Goal: Information Seeking & Learning: Understand process/instructions

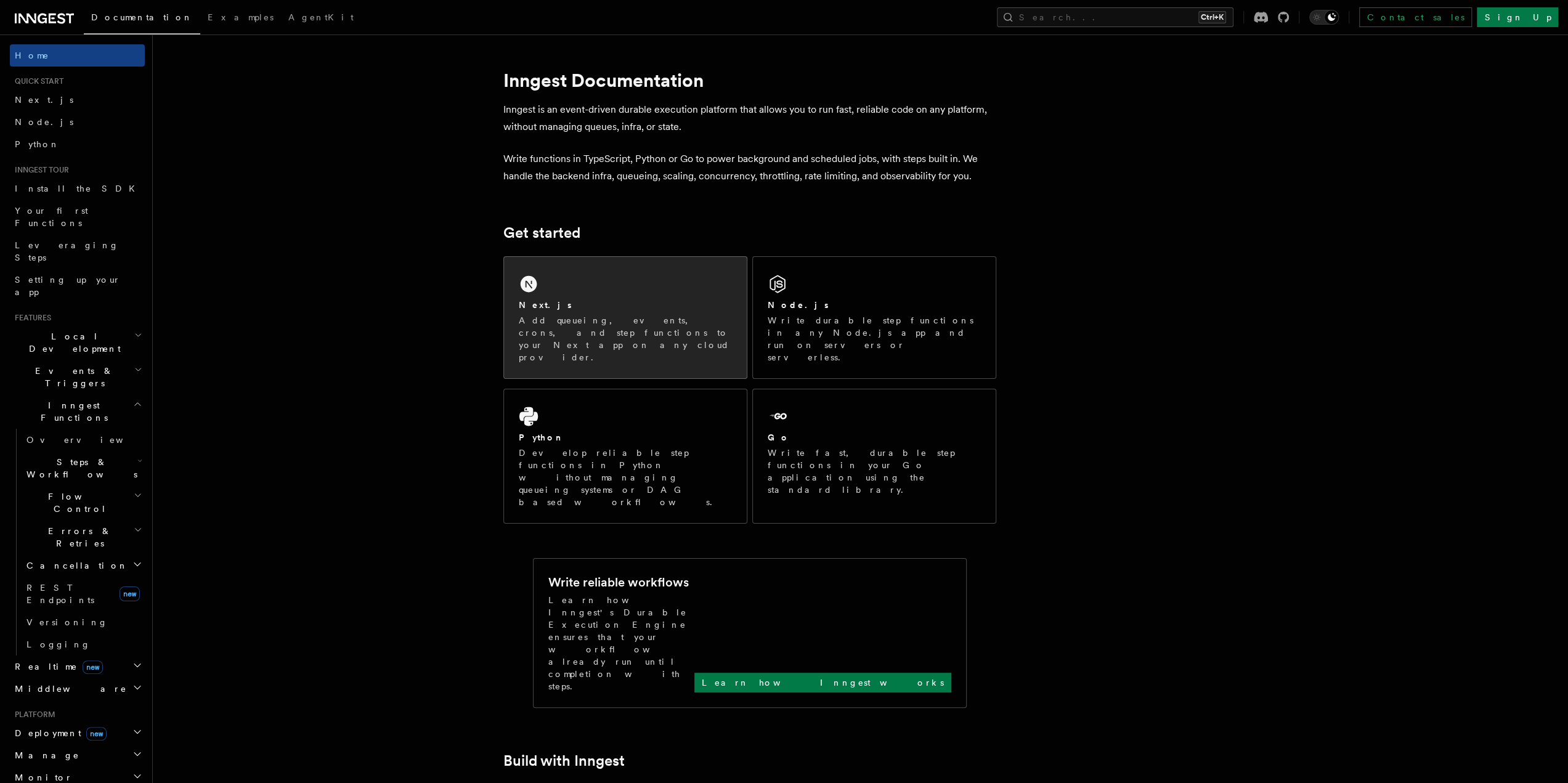
click at [629, 309] on div "Next.js" at bounding box center [625, 305] width 213 height 13
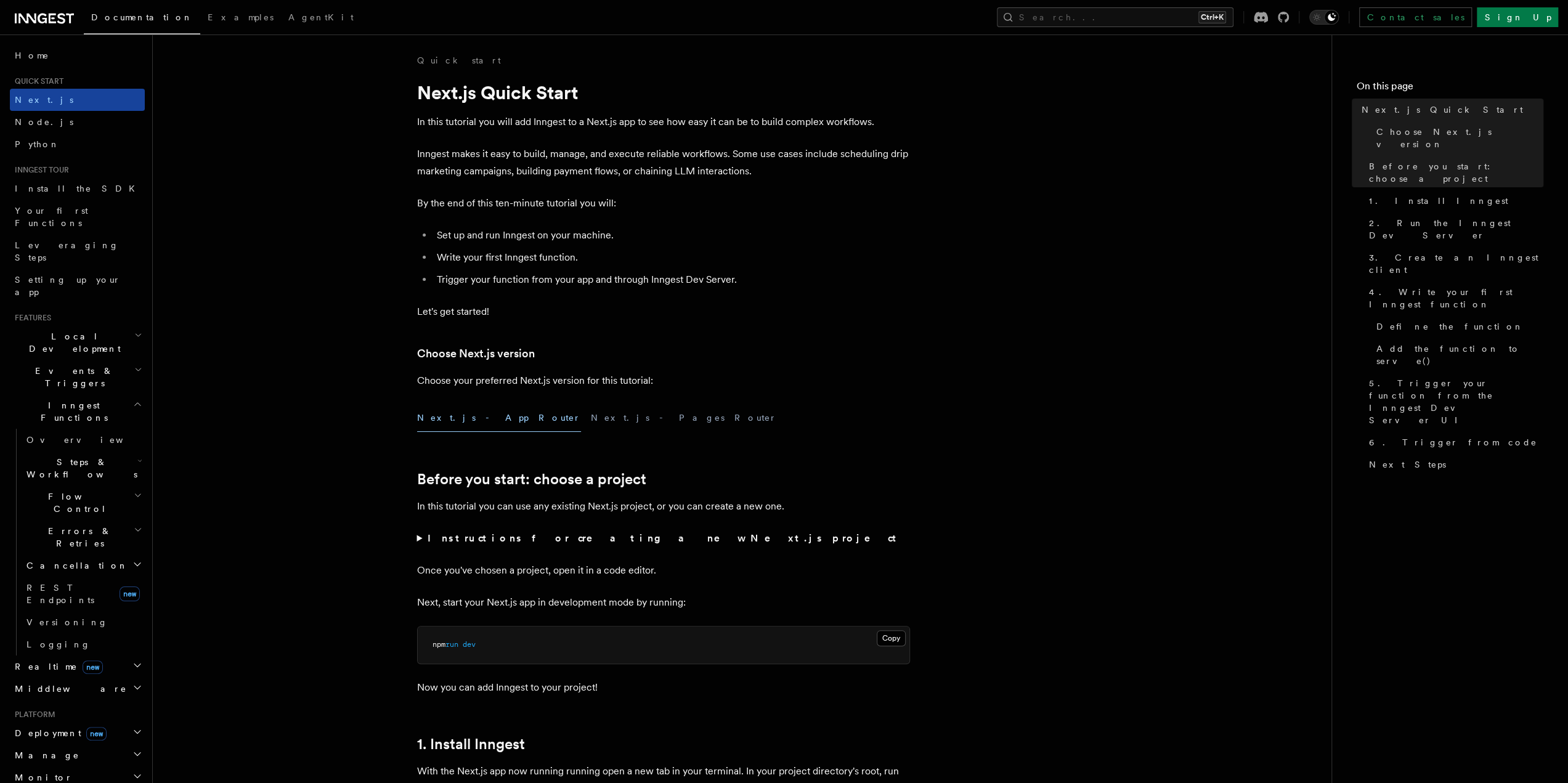
click at [40, 101] on span "Next.js" at bounding box center [44, 99] width 58 height 10
click at [41, 101] on span "Next.js" at bounding box center [44, 99] width 58 height 10
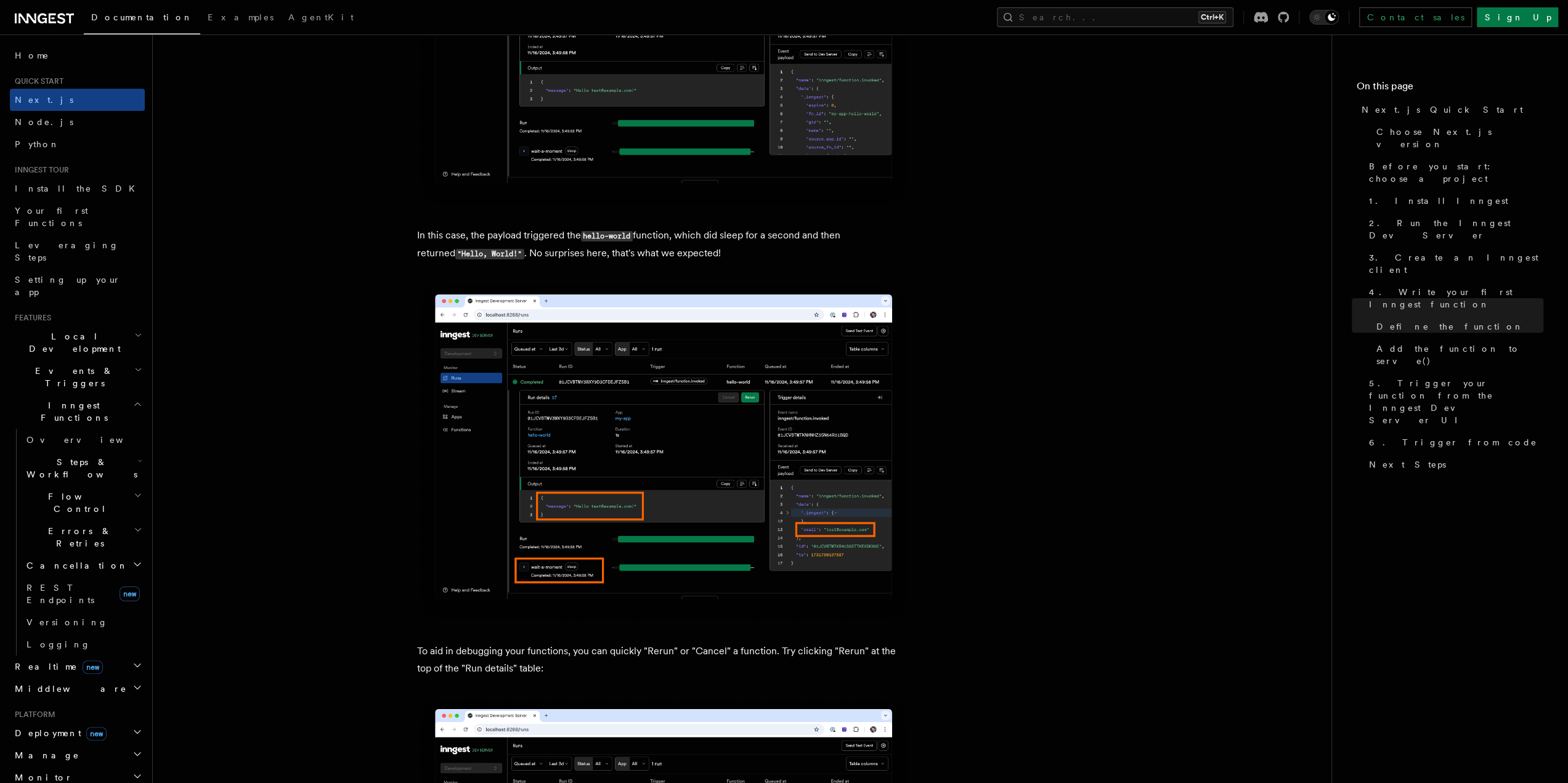
scroll to position [5419, 0]
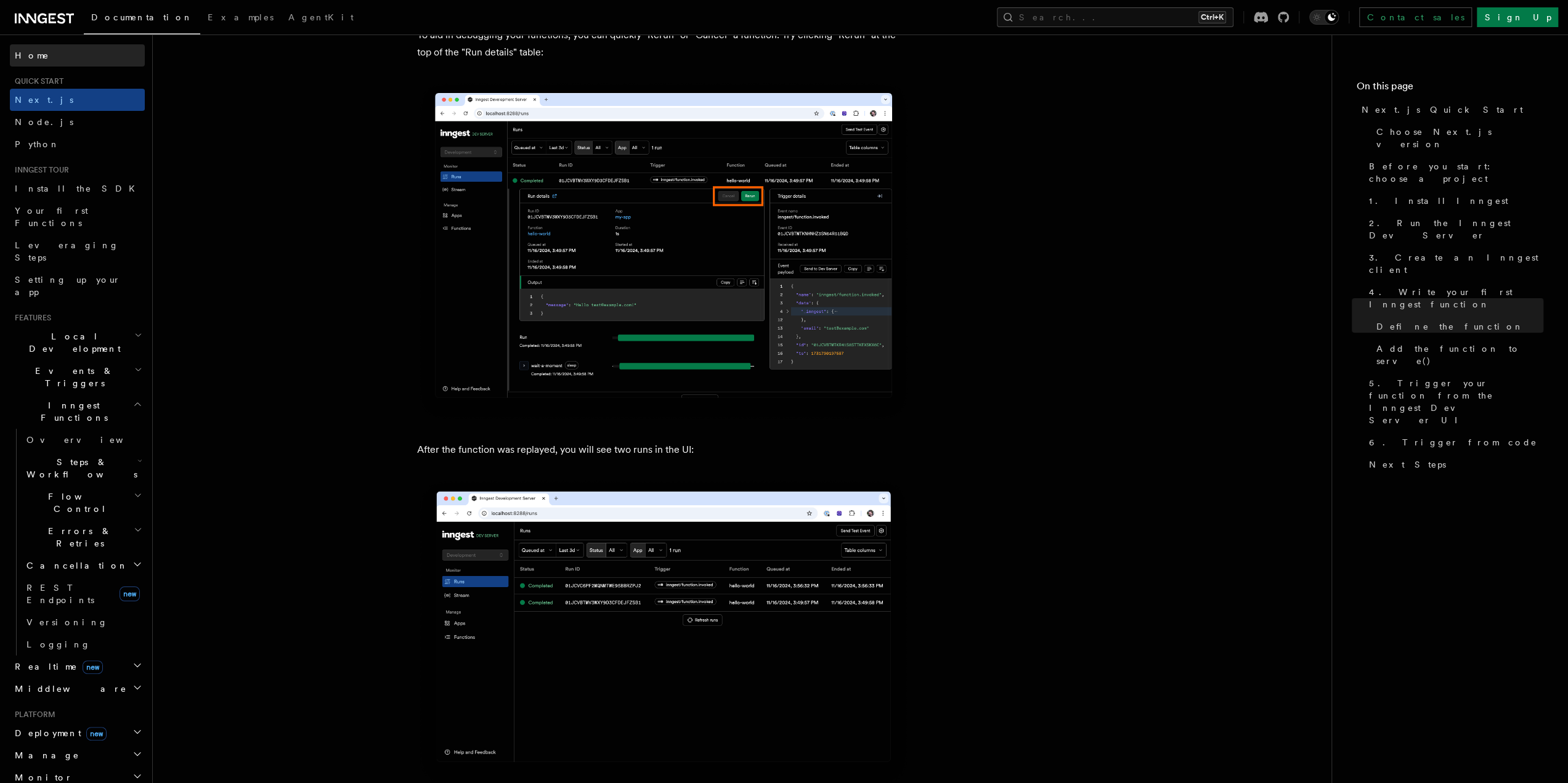
click at [37, 57] on span "Home" at bounding box center [32, 55] width 34 height 13
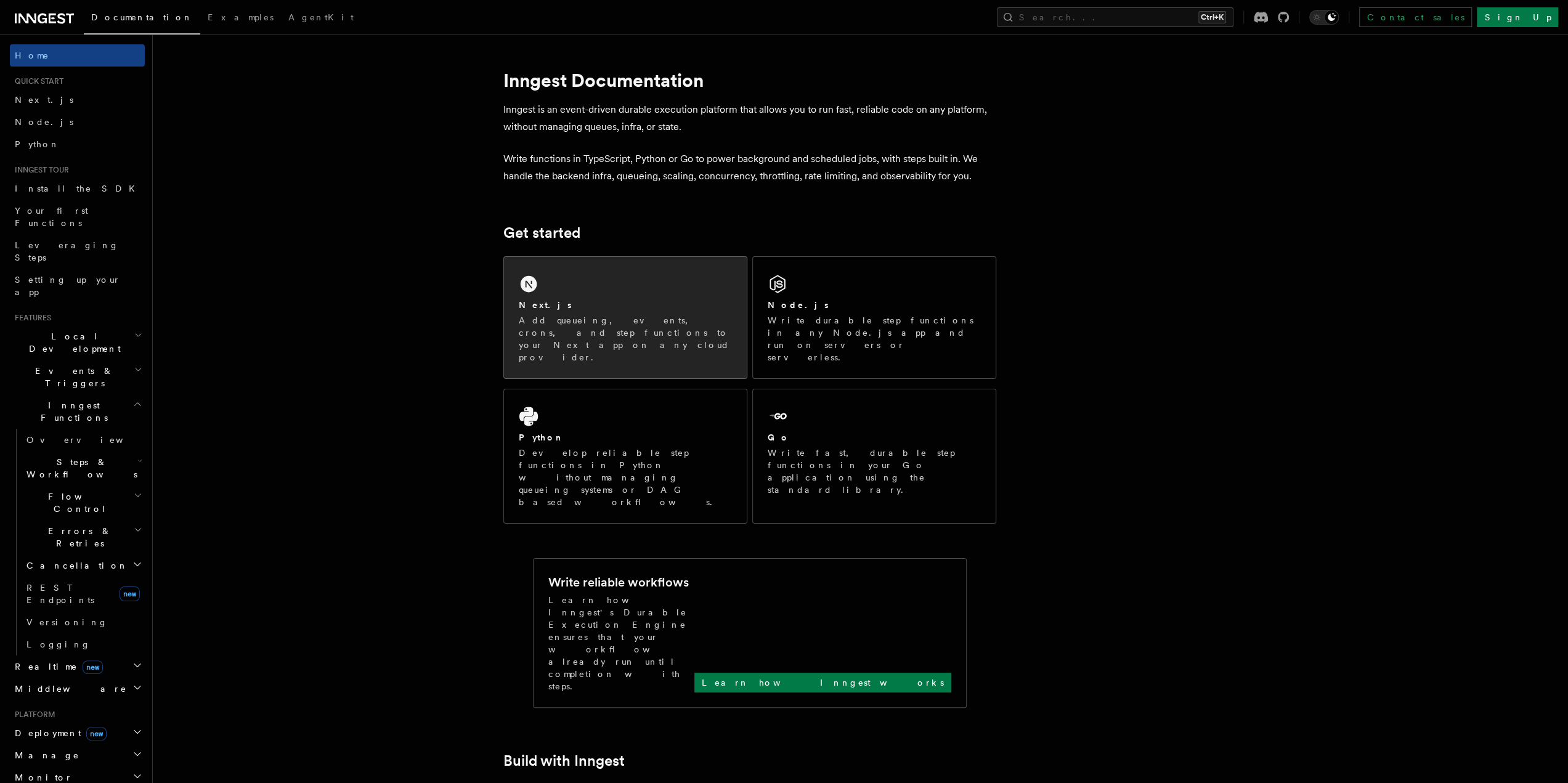
click at [606, 330] on p "Add queueing, events, crons, and step functions to your Next app on any cloud p…" at bounding box center [625, 339] width 213 height 49
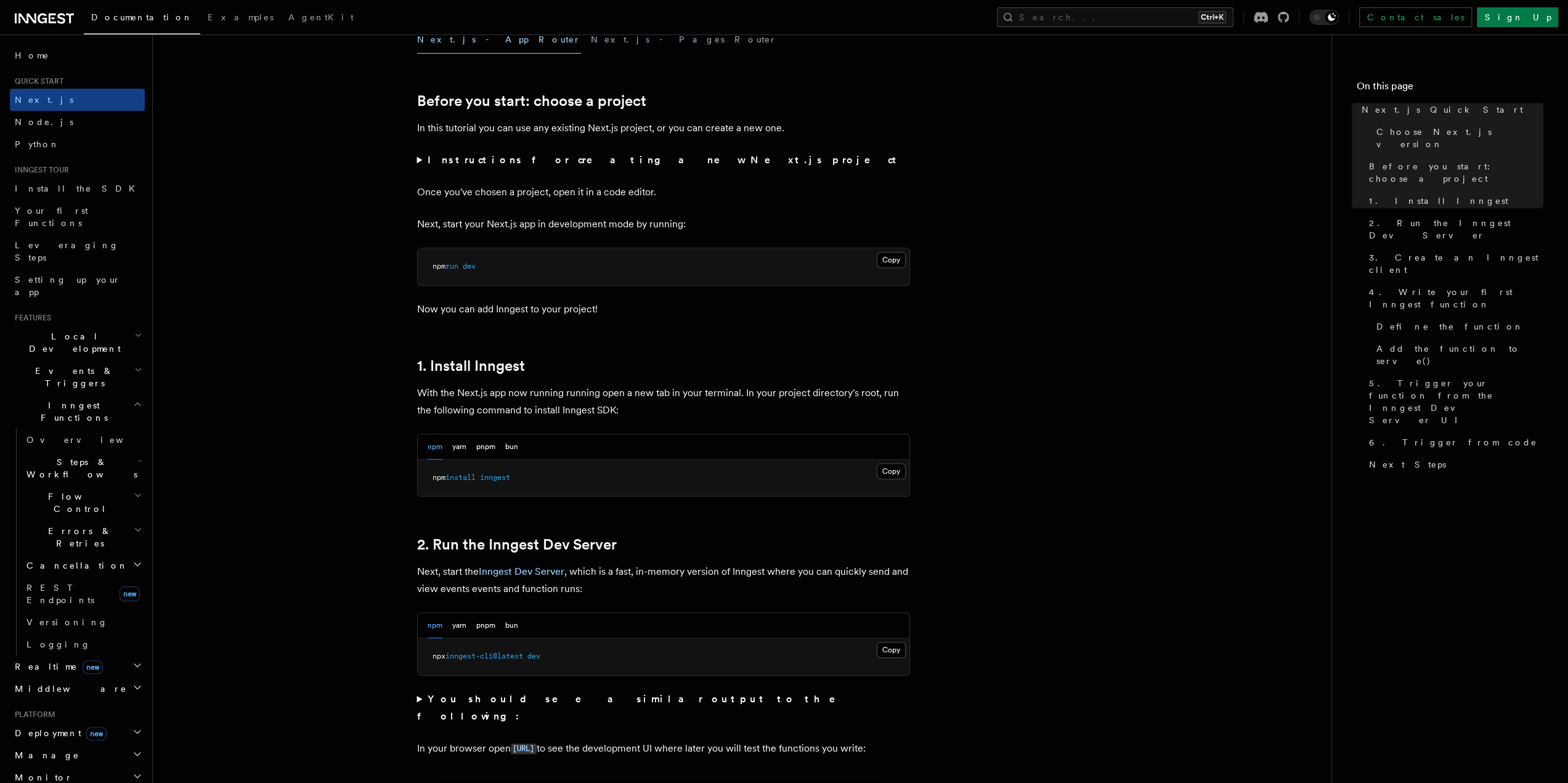
scroll to position [431, 0]
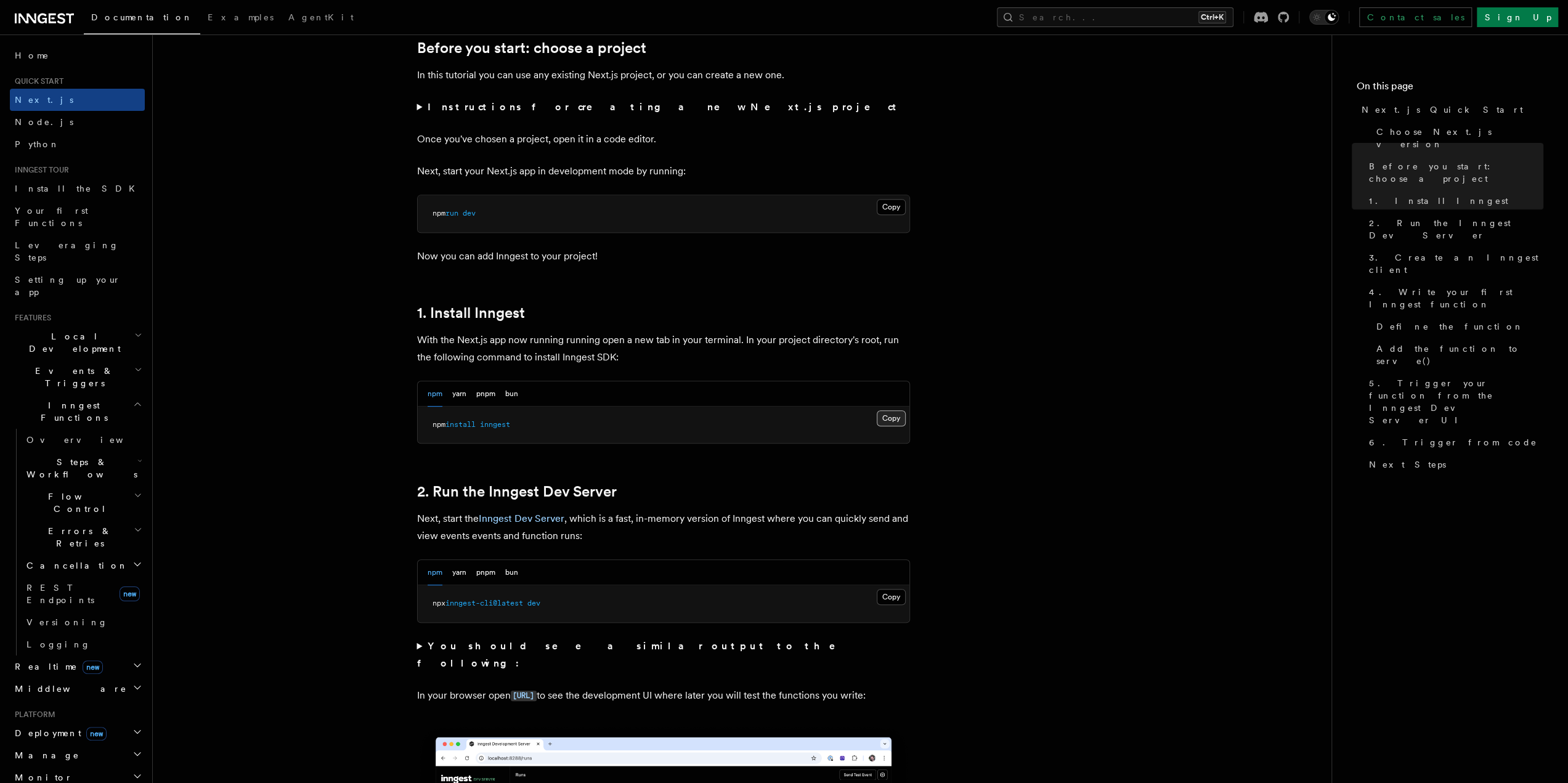
click at [891, 422] on button "Copy Copied" at bounding box center [891, 418] width 29 height 16
click at [882, 419] on button "Copy Copied" at bounding box center [891, 418] width 29 height 16
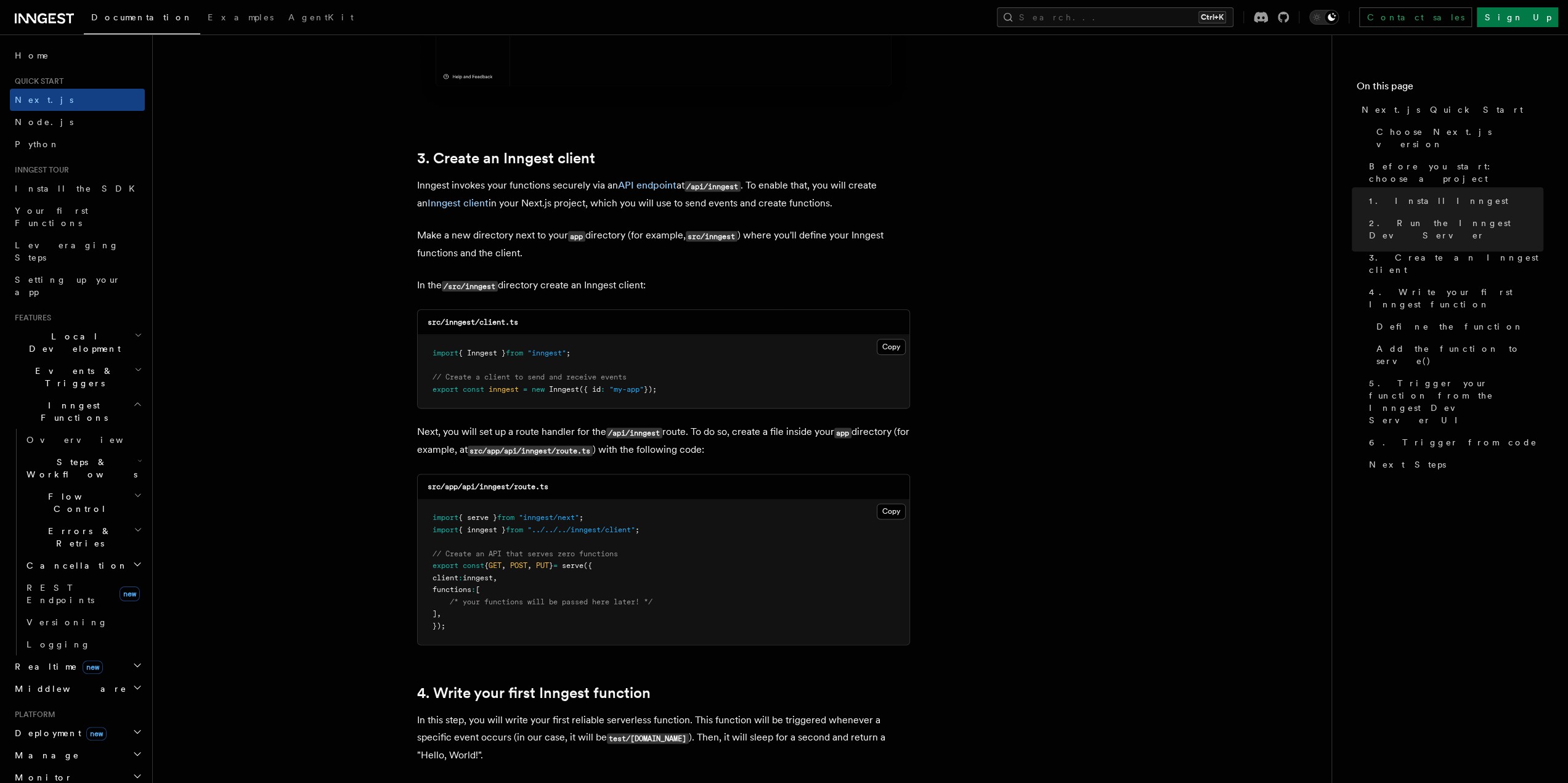
scroll to position [1355, 0]
click at [889, 345] on button "Copy Copied" at bounding box center [891, 345] width 29 height 16
click at [590, 180] on p "Inngest invokes your functions securely via an API endpoint at /api/inngest . T…" at bounding box center [663, 193] width 493 height 35
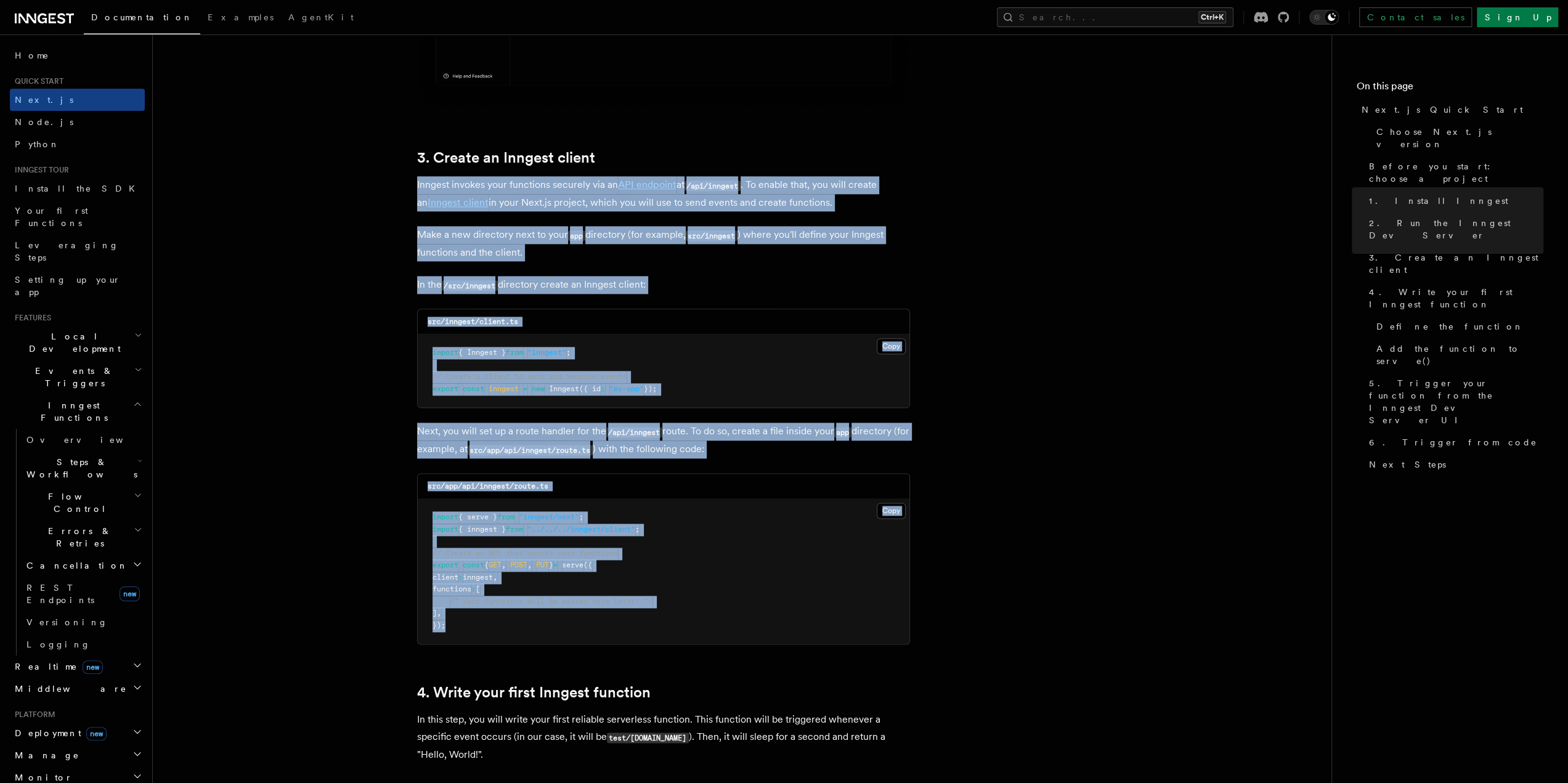
drag, startPoint x: 416, startPoint y: 187, endPoint x: 970, endPoint y: 628, distance: 708.1
copy article "Inngest invokes your functions securely via an API endpoint at /api/inngest . T…"
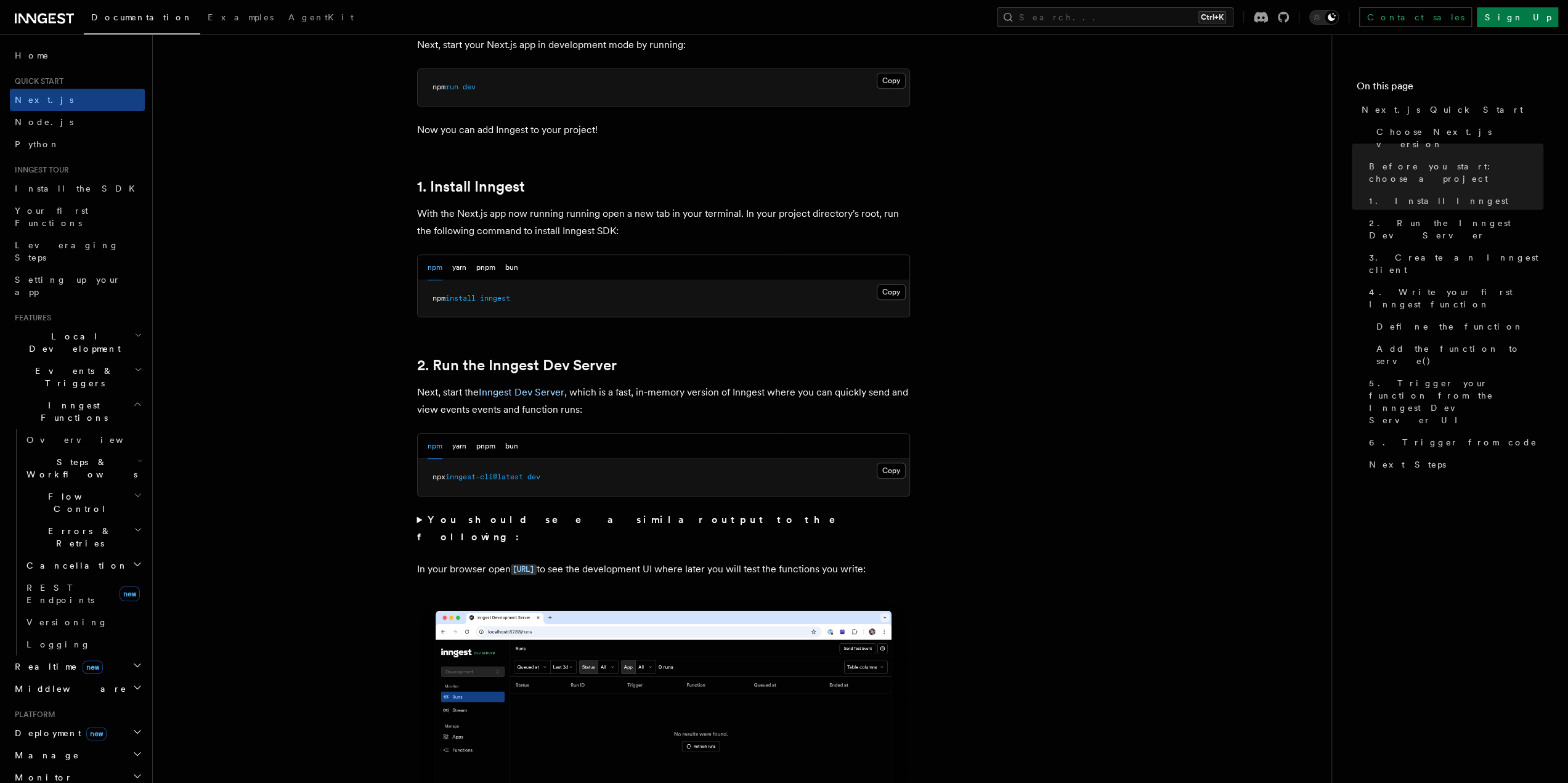
scroll to position [493, 0]
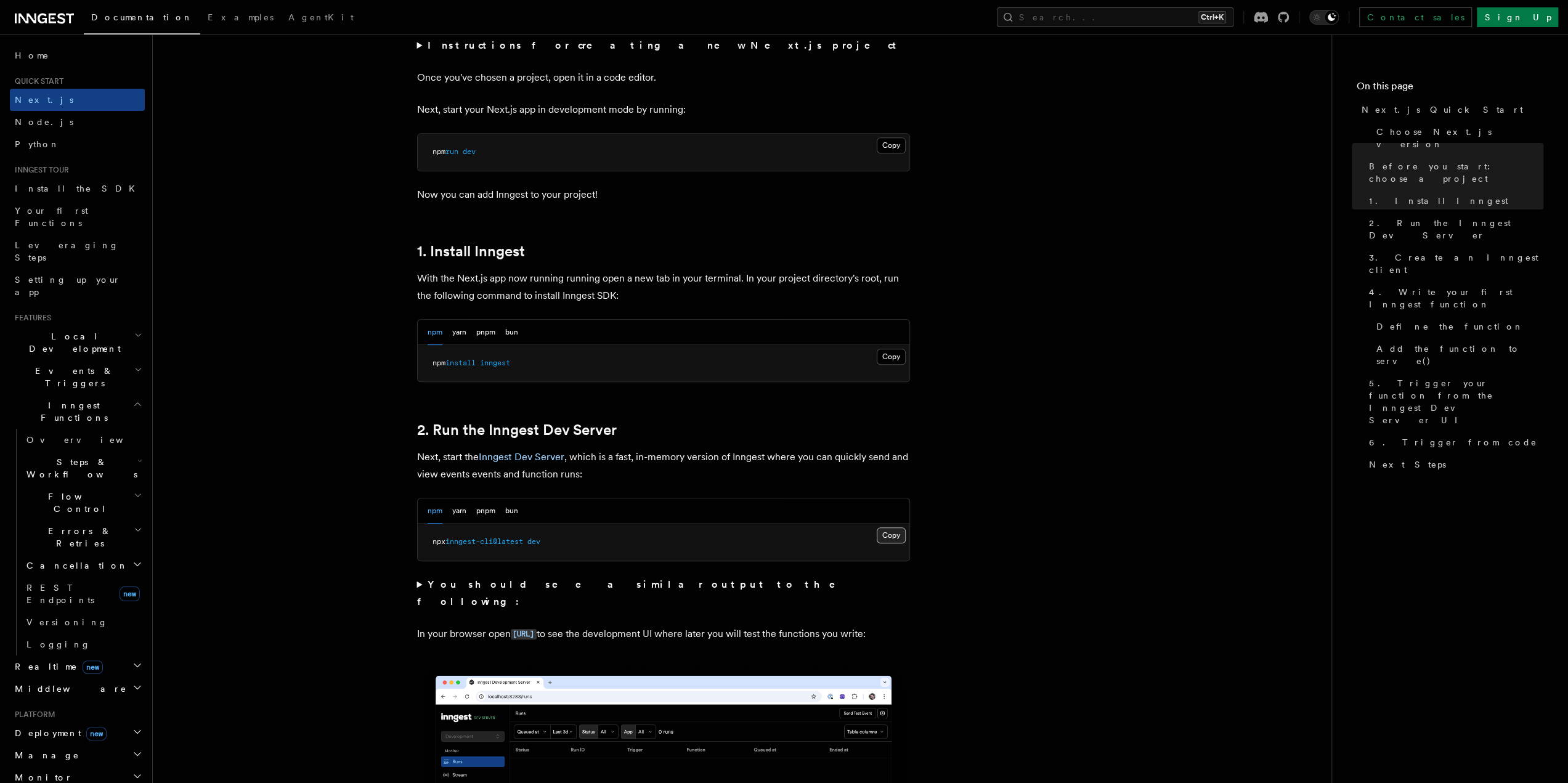
click at [891, 535] on button "Copy Copied" at bounding box center [891, 535] width 29 height 16
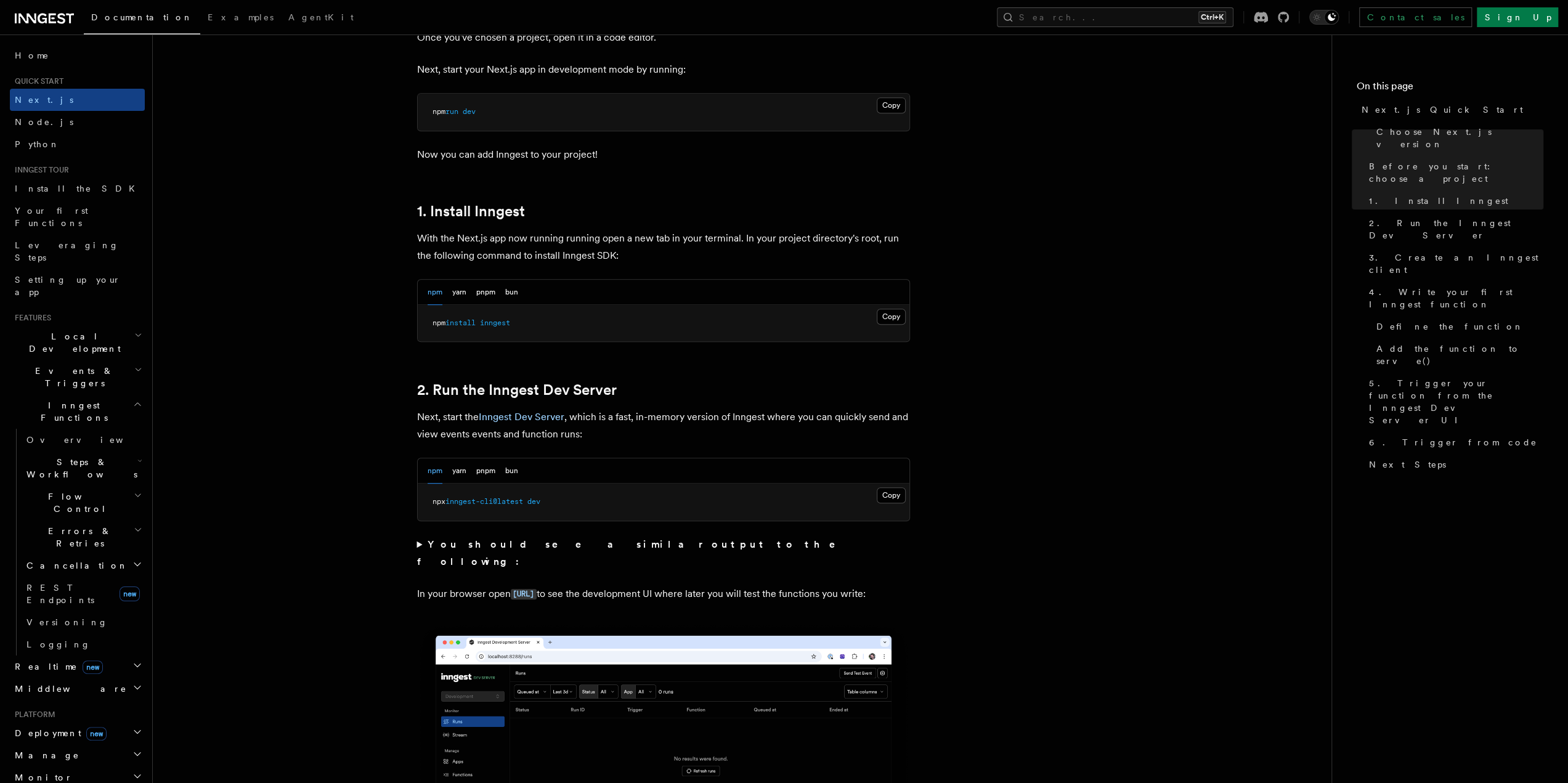
scroll to position [677, 0]
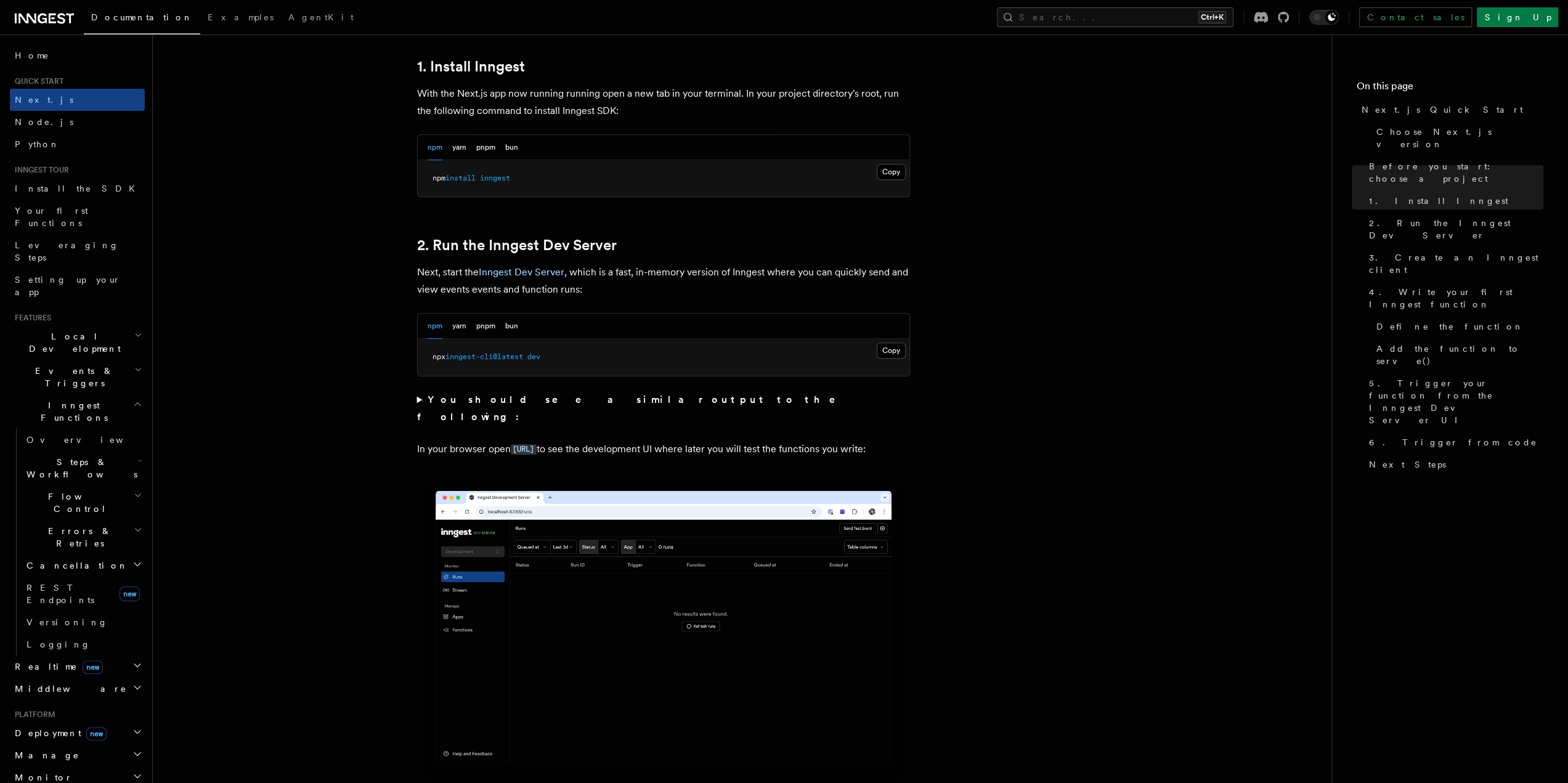
click at [419, 402] on summary "You should see a similar output to the following:" at bounding box center [663, 408] width 493 height 34
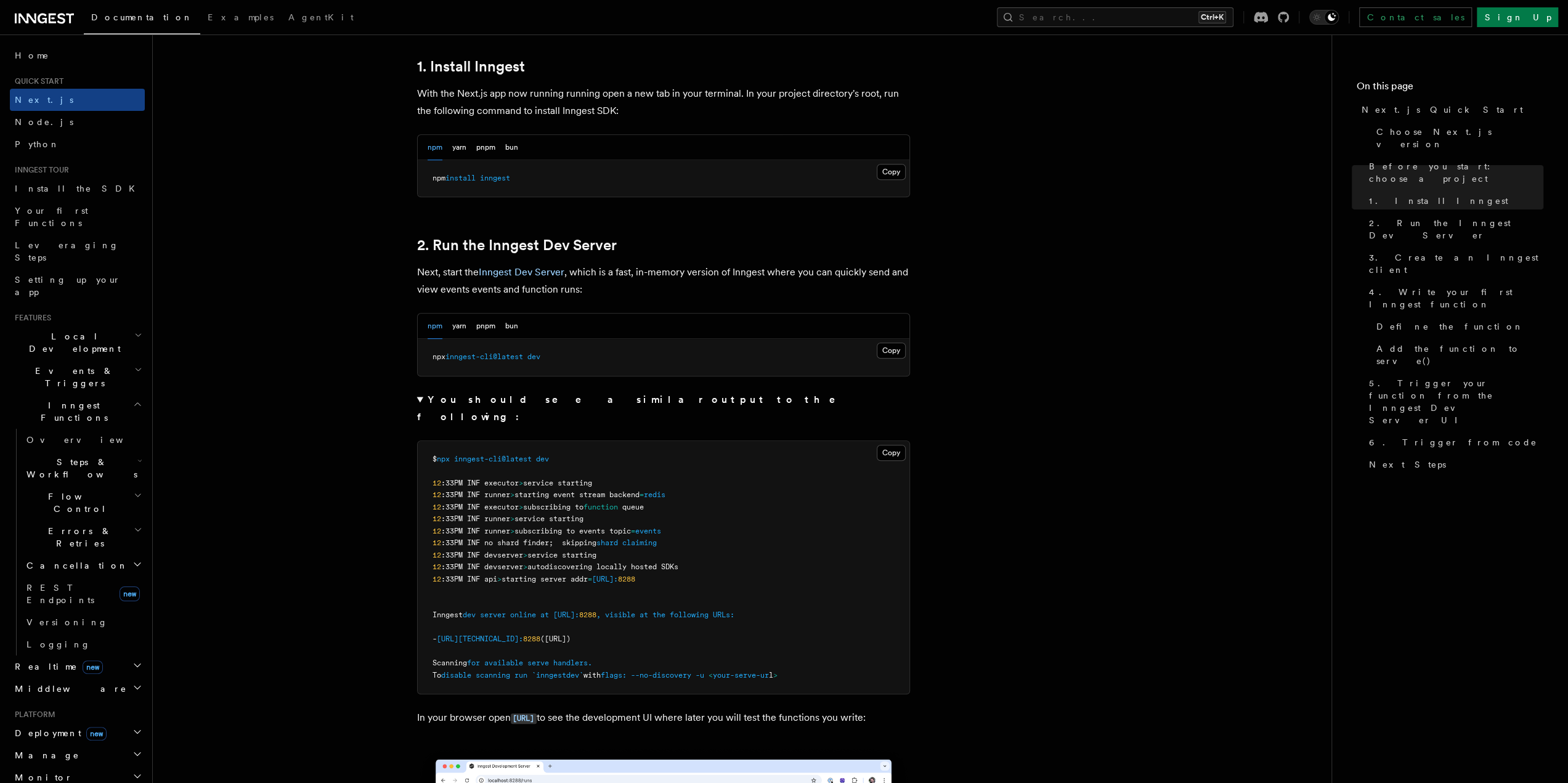
click at [421, 396] on summary "You should see a similar output to the following:" at bounding box center [663, 408] width 493 height 34
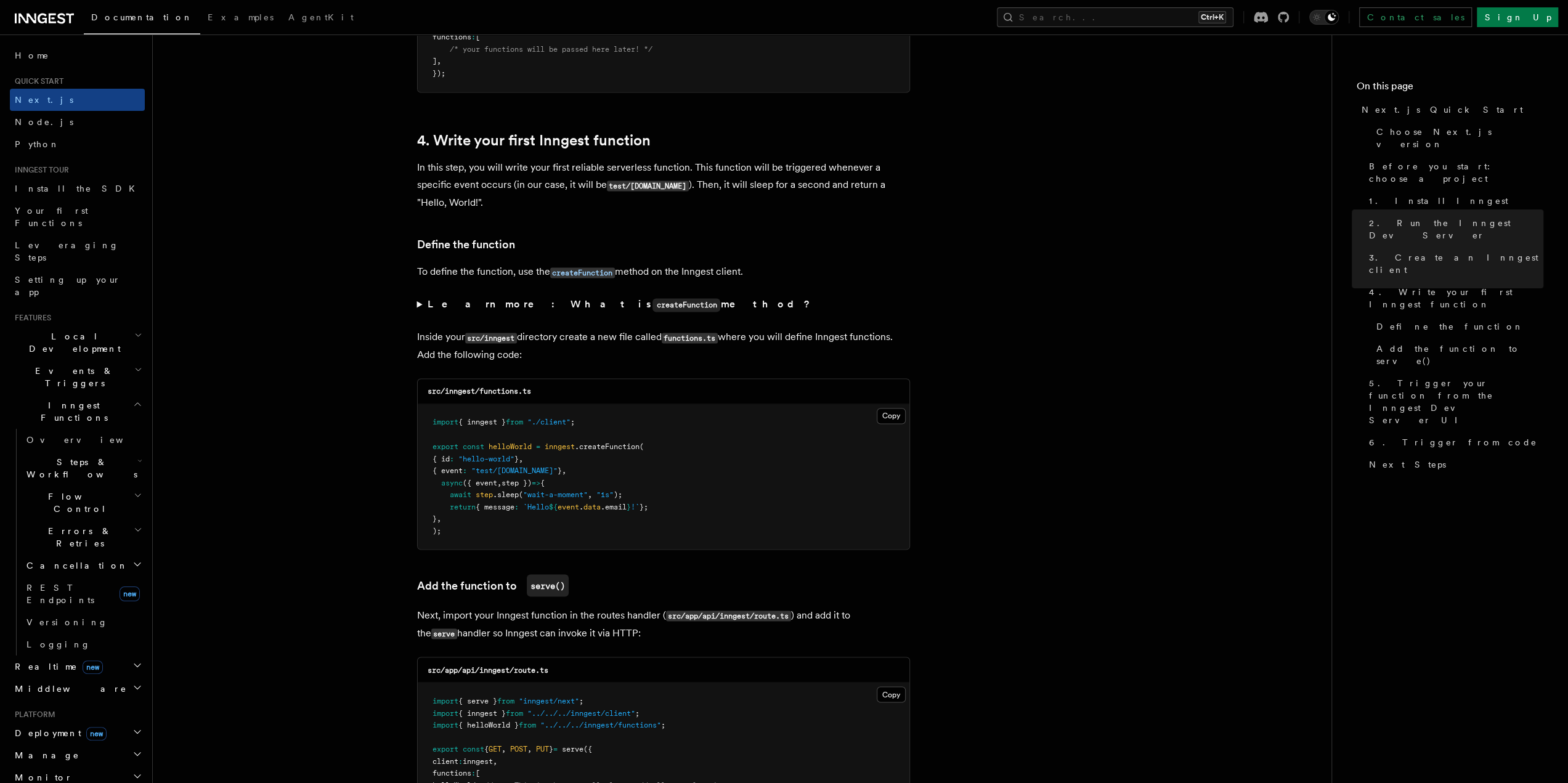
scroll to position [1909, 0]
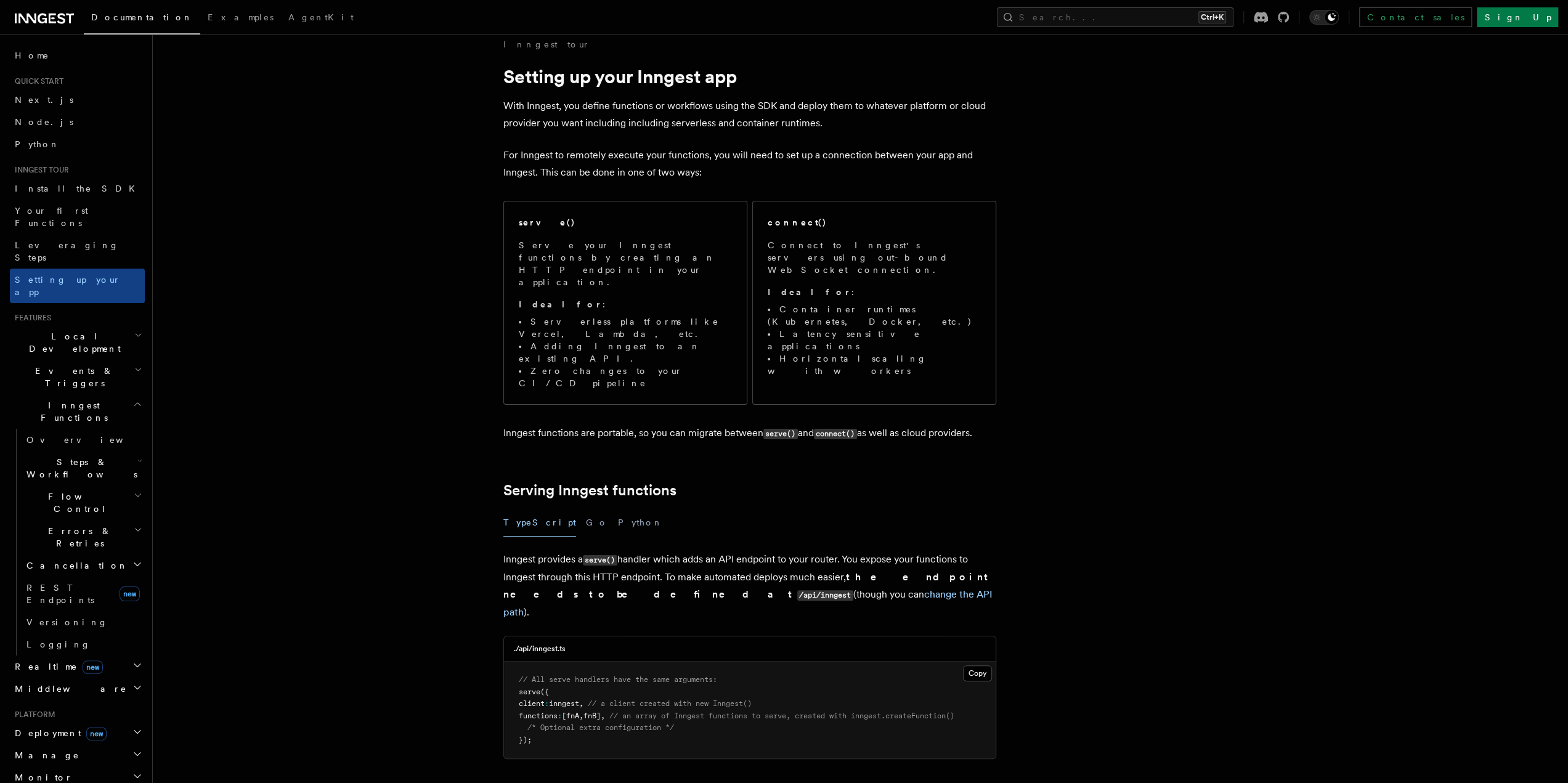
scroll to position [185, 0]
